Goal: Navigation & Orientation: Understand site structure

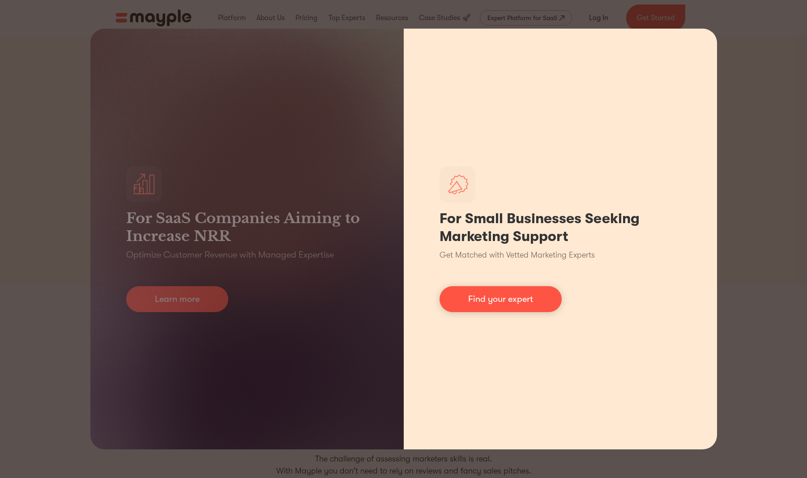
click at [658, 242] on h1 "For Small Businesses Seeking Marketing Support" at bounding box center [560, 228] width 242 height 36
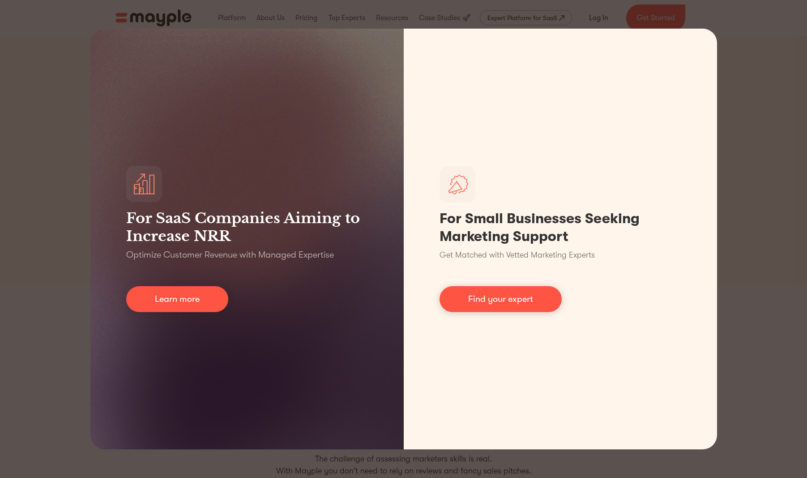
click at [738, 194] on div "For SaaS Companies Aiming to Increase NRR Optimize Customer Revenue with Manage…" at bounding box center [403, 239] width 807 height 478
click at [752, 158] on div "For SaaS Companies Aiming to Increase NRR Optimize Customer Revenue with Manage…" at bounding box center [403, 239] width 807 height 478
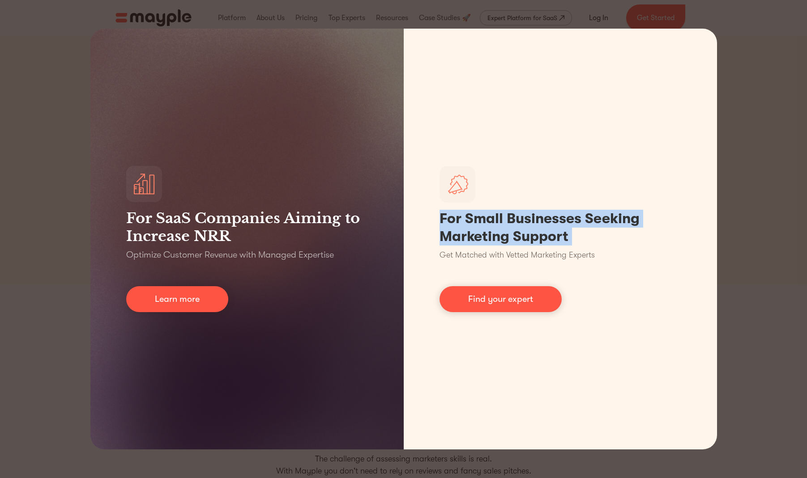
click at [752, 158] on div "For SaaS Companies Aiming to Increase NRR Optimize Customer Revenue with Manage…" at bounding box center [403, 239] width 807 height 478
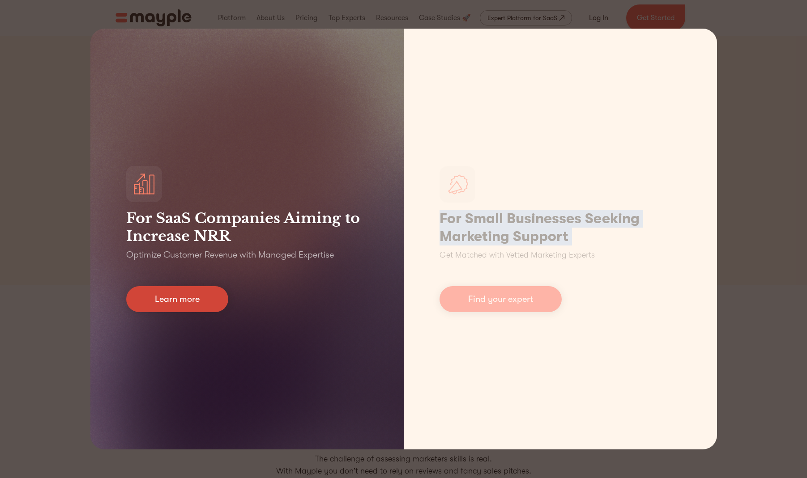
click at [179, 304] on link "Learn more" at bounding box center [177, 299] width 102 height 26
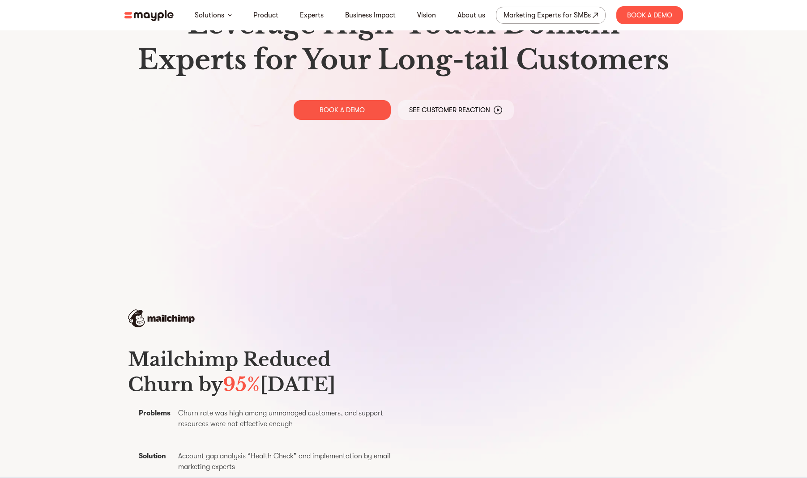
scroll to position [294, 0]
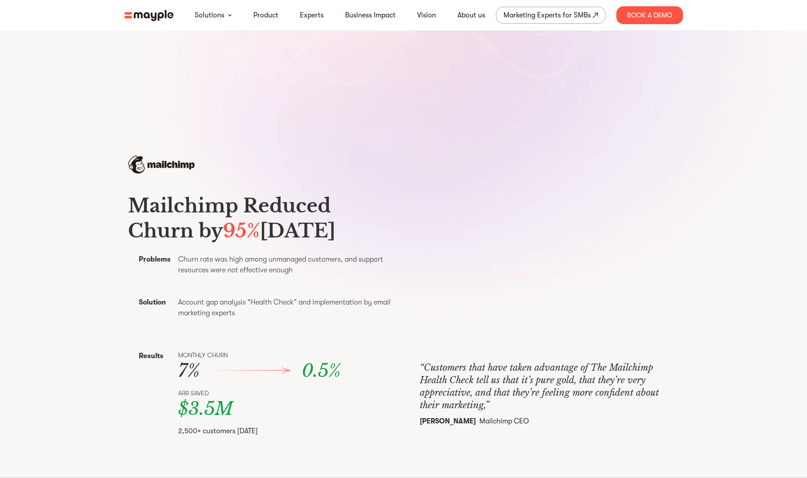
drag, startPoint x: 151, startPoint y: 204, endPoint x: 192, endPoint y: 264, distance: 72.0
click at [192, 243] on h3 "Mailchimp Reduced Churn by 95% Within Six Months" at bounding box center [263, 218] width 270 height 50
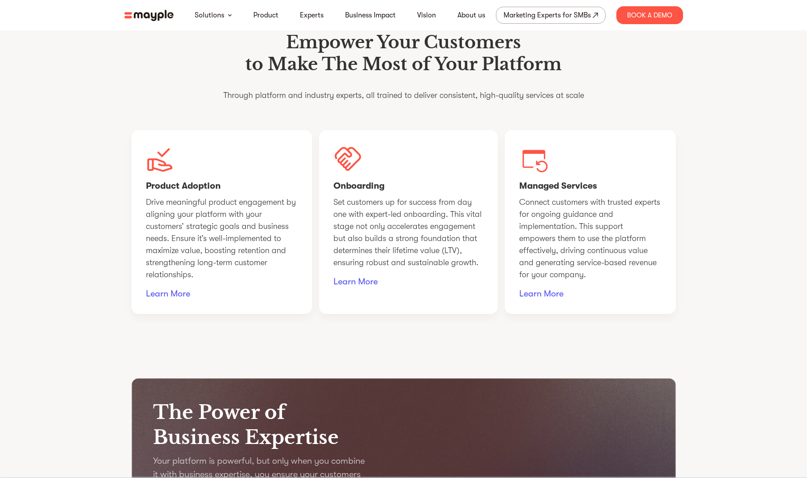
scroll to position [770, 0]
click at [258, 17] on link "Product" at bounding box center [265, 15] width 25 height 11
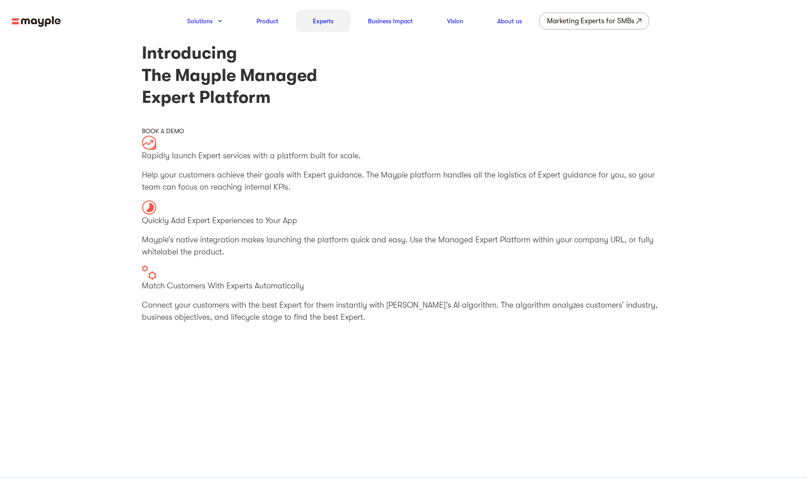
click at [328, 23] on link "Experts" at bounding box center [323, 21] width 21 height 11
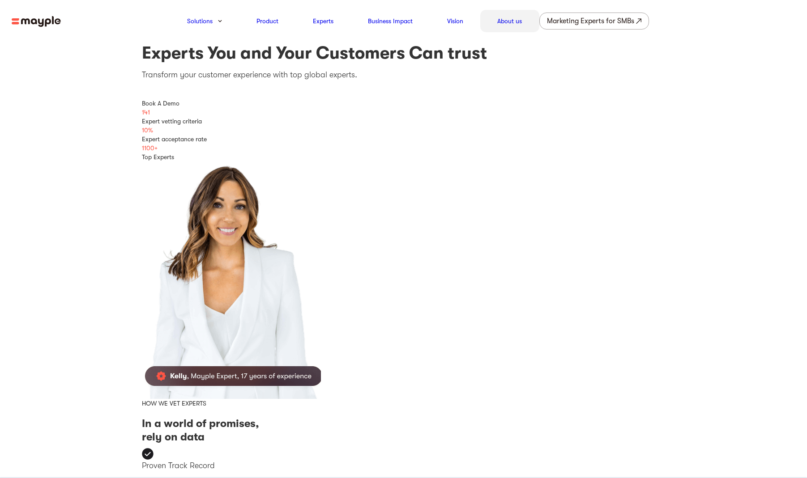
click at [508, 29] on div "About us" at bounding box center [509, 21] width 59 height 22
click at [504, 17] on link "About us" at bounding box center [509, 21] width 25 height 11
